Goal: Transaction & Acquisition: Purchase product/service

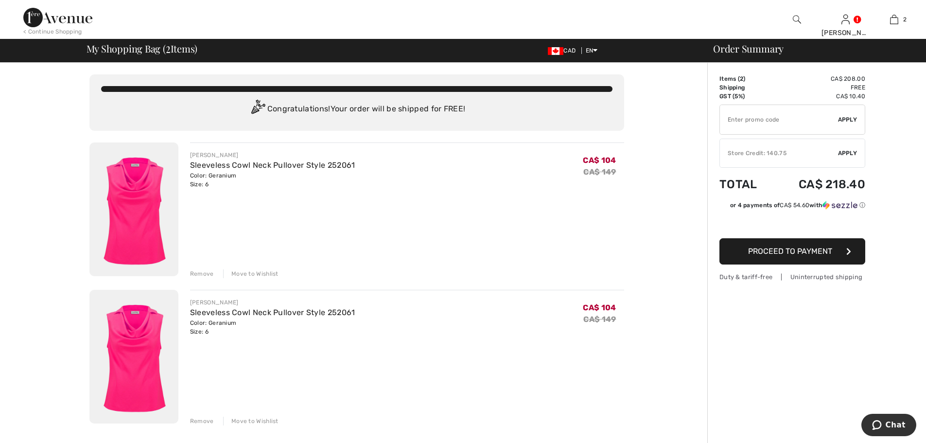
type input "NEW15"
type input "FLASH15"
type input "FREEXPRESS"
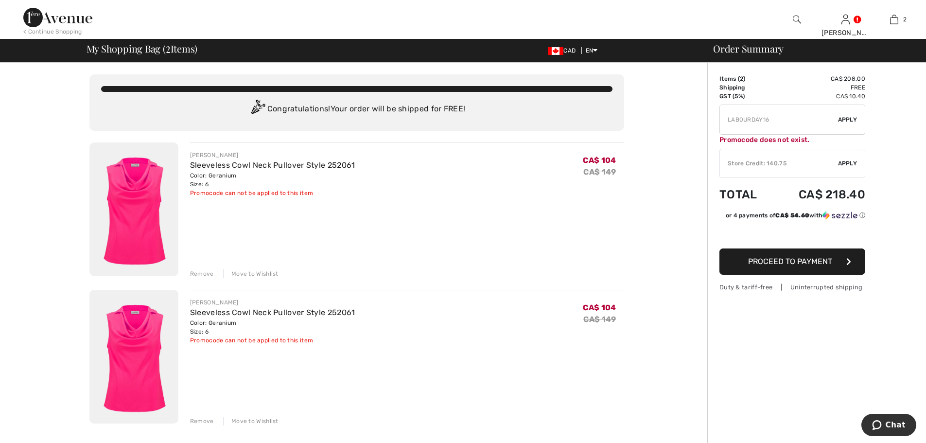
type input "FREEDENIMBAG"
type input "FREEWALLET"
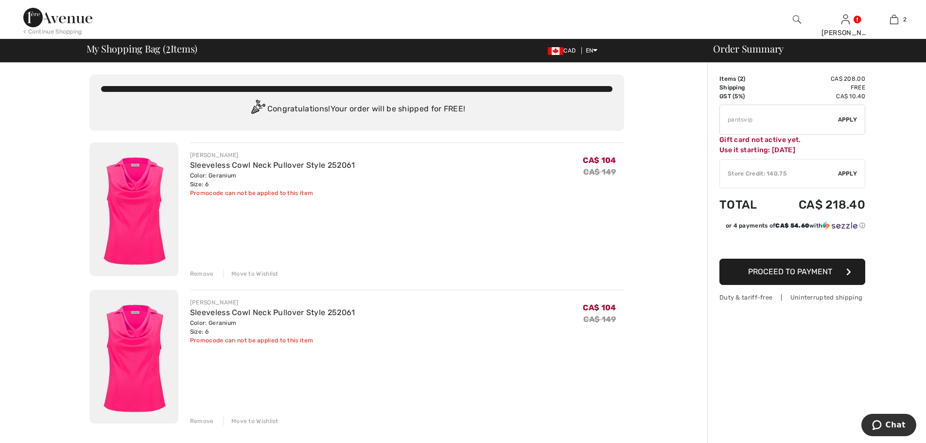
type input "PANTSVIP"
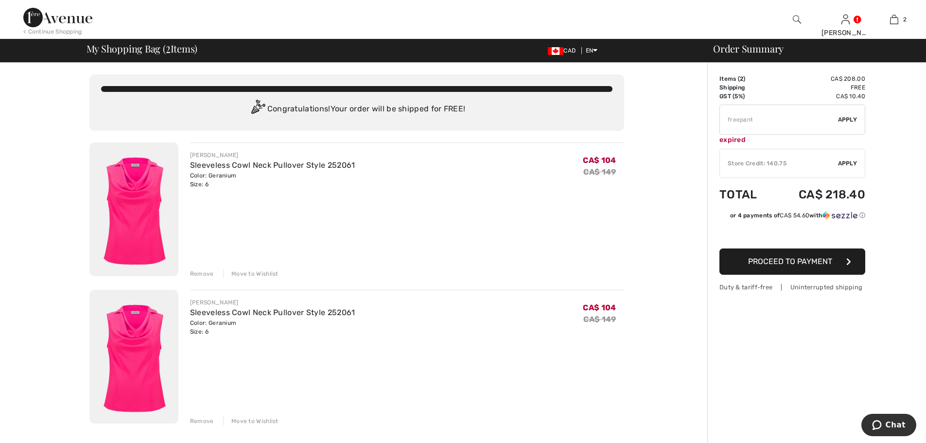
type input "FREEPANT"
type input "NEW15"
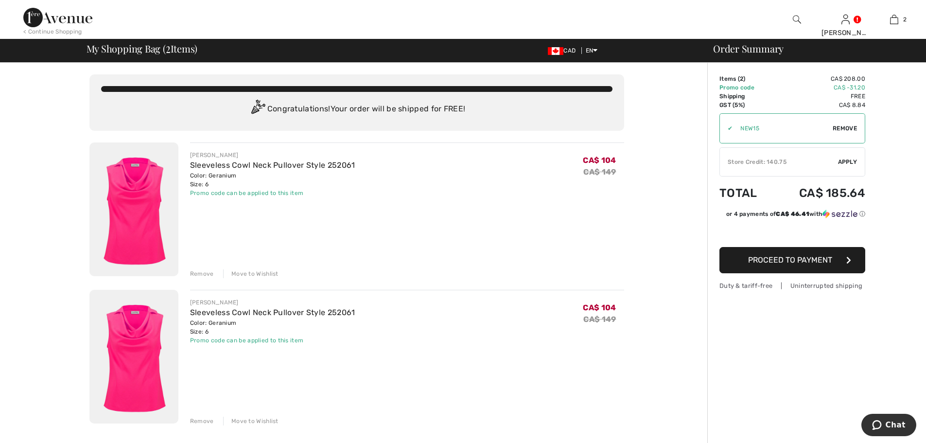
click at [214, 278] on div "Remove" at bounding box center [202, 273] width 24 height 9
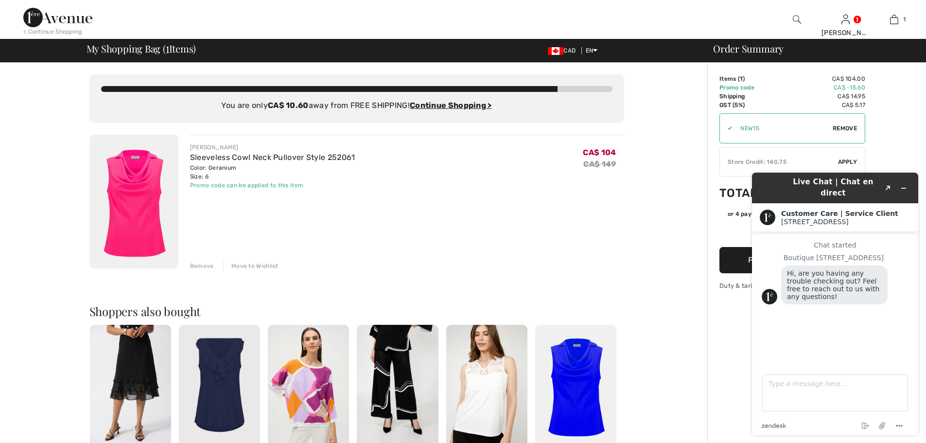
click at [668, 205] on div "You are only CA$ 10.60 away from FREE SHIPPING! Continue Shopping > Congratulat…" at bounding box center [357, 370] width 702 height 614
click at [639, 339] on div "You are only CA$ 10.60 away from FREE SHIPPING! Continue Shopping > Congratulat…" at bounding box center [357, 370] width 702 height 614
click at [898, 124] on div "Order Summary Details Items ( 1 ) CA$ 104.00 Promo code CA$ -15.60 Shipping CA$…" at bounding box center [816, 370] width 219 height 614
click at [903, 188] on icon "Minimize widget" at bounding box center [903, 188] width 7 height 7
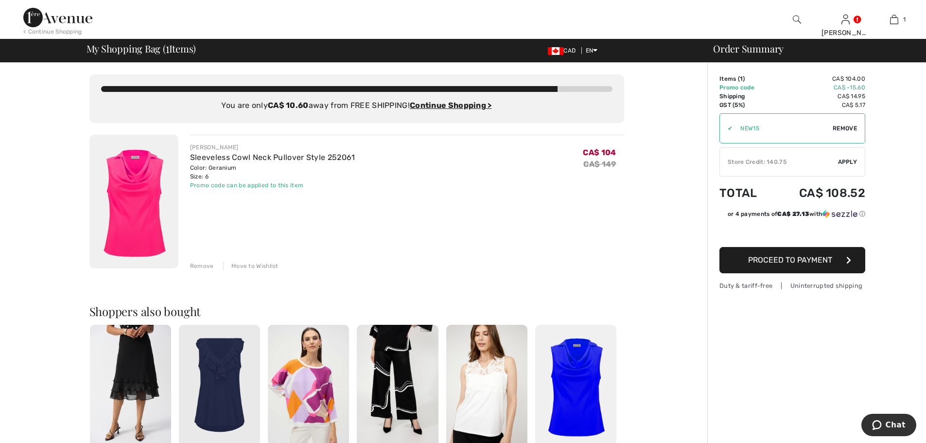
click at [845, 166] on span "Apply" at bounding box center [847, 162] width 19 height 9
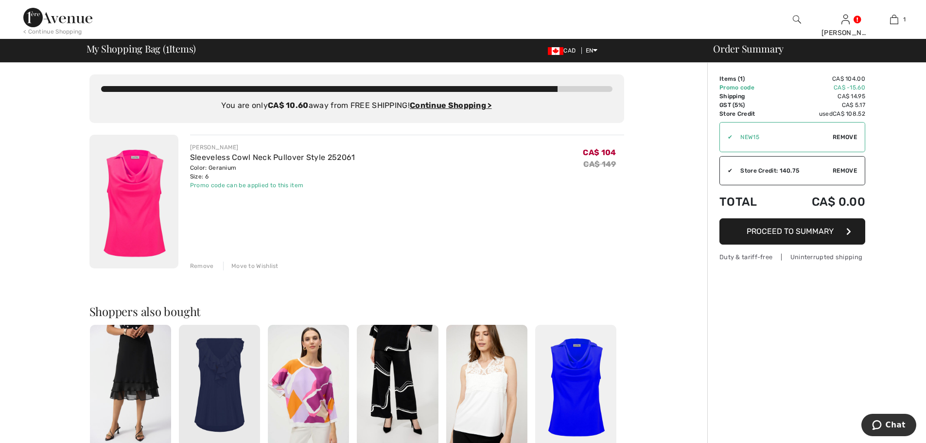
click at [786, 236] on span "Proceed to Summary" at bounding box center [790, 231] width 87 height 9
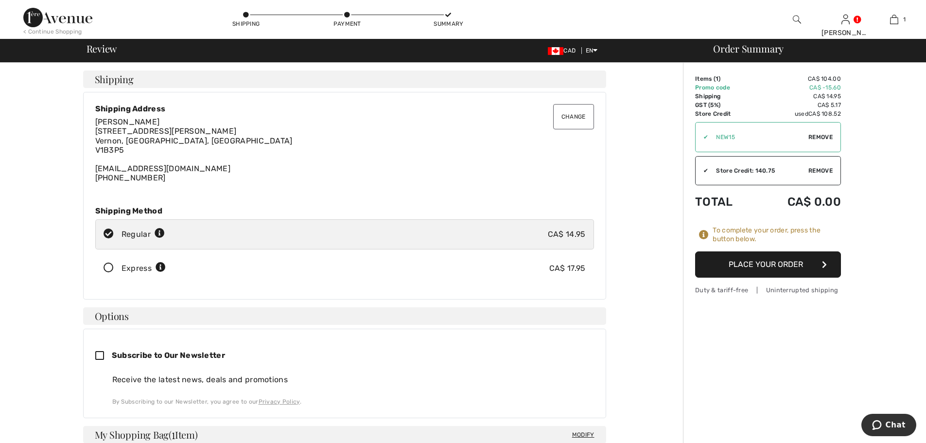
click at [767, 278] on button "Place Your Order" at bounding box center [768, 264] width 146 height 26
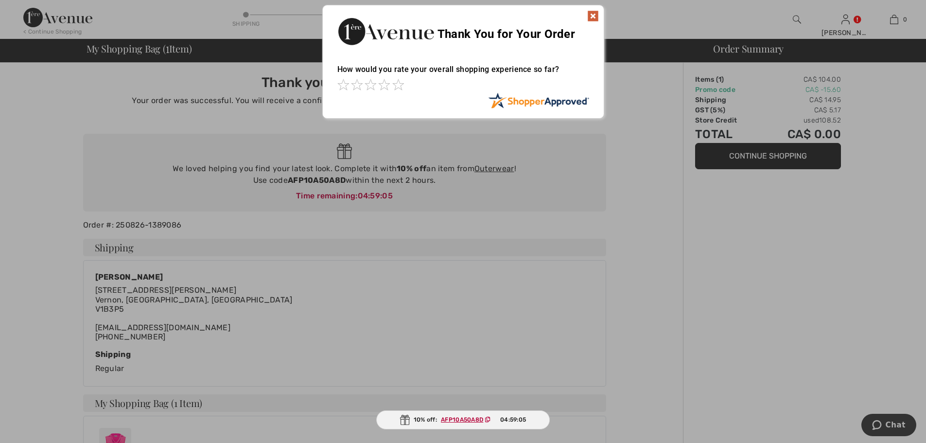
click at [596, 18] on img at bounding box center [593, 16] width 12 height 12
